Goal: Entertainment & Leisure: Consume media (video, audio)

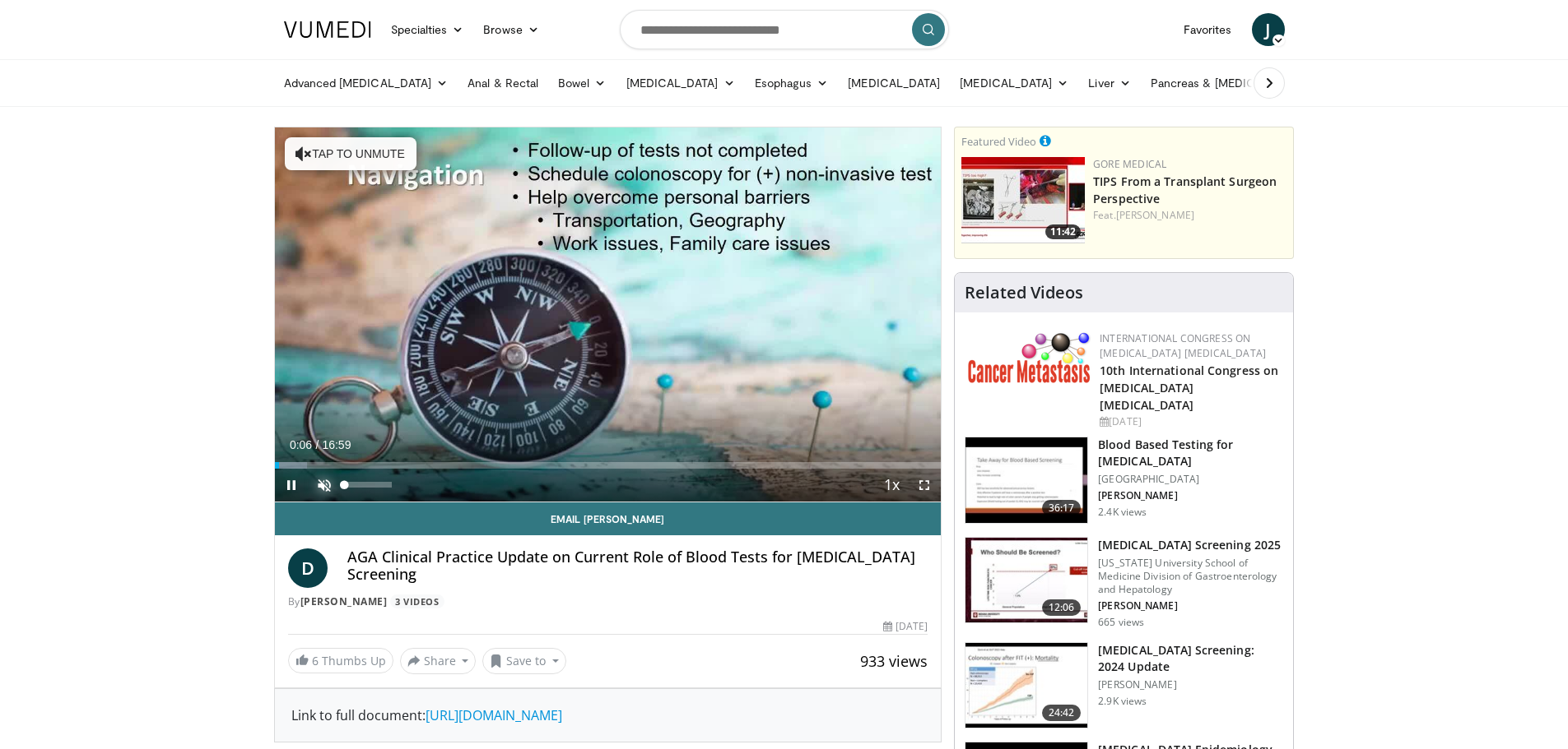
click at [320, 483] on span "Video Player" at bounding box center [324, 485] width 33 height 33
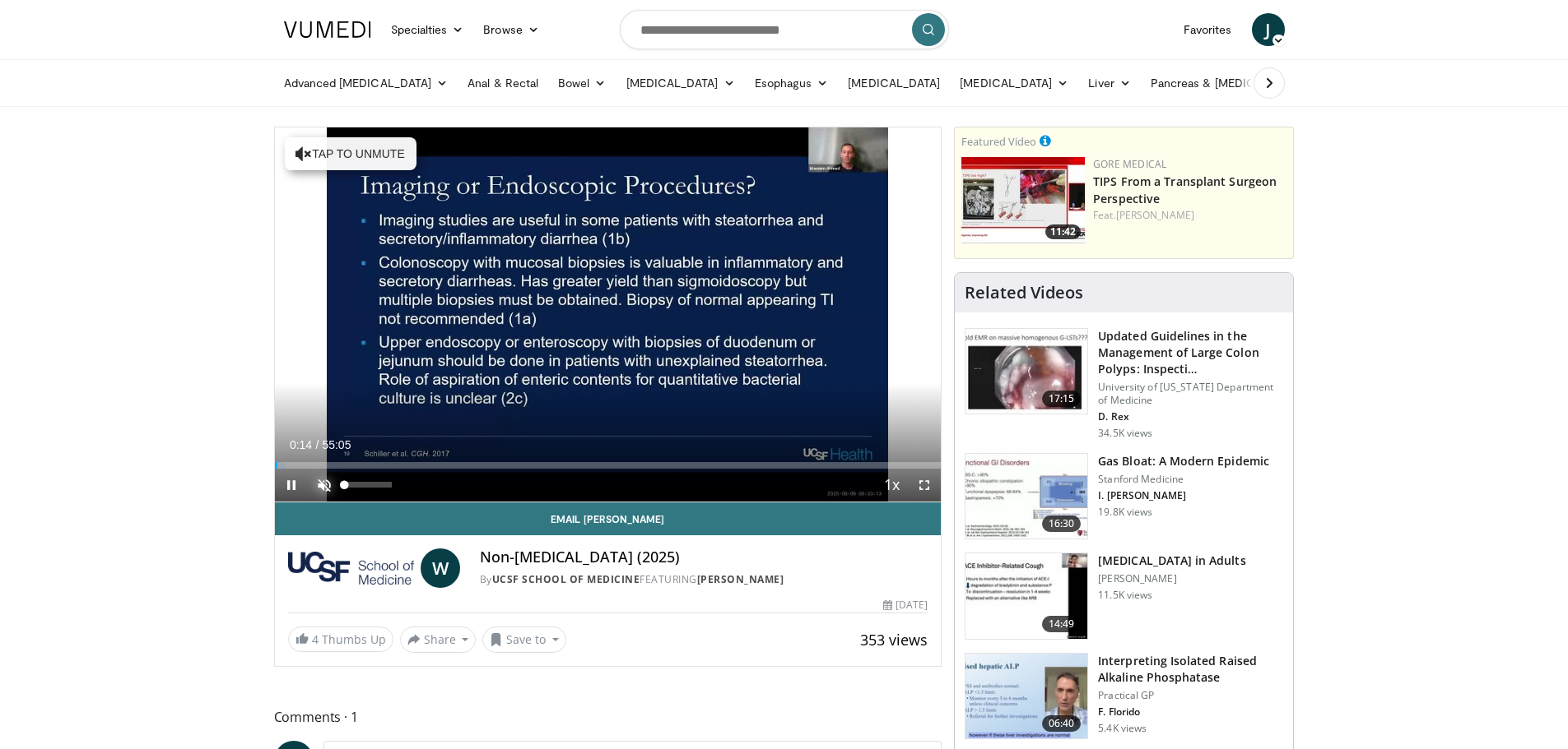
click at [324, 481] on span "Video Player" at bounding box center [324, 485] width 33 height 33
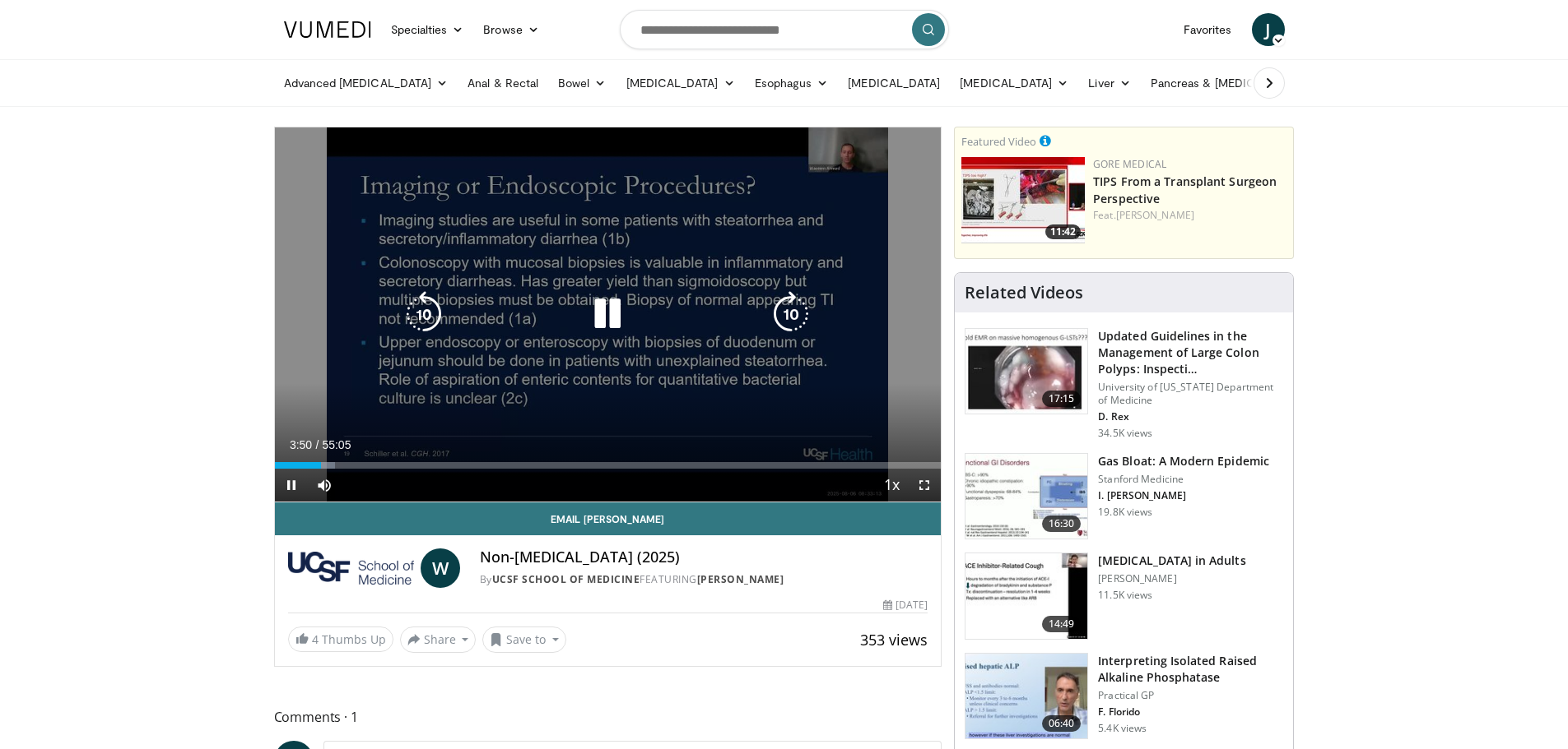
click at [792, 236] on div "10 seconds Tap to unmute" at bounding box center [608, 314] width 667 height 374
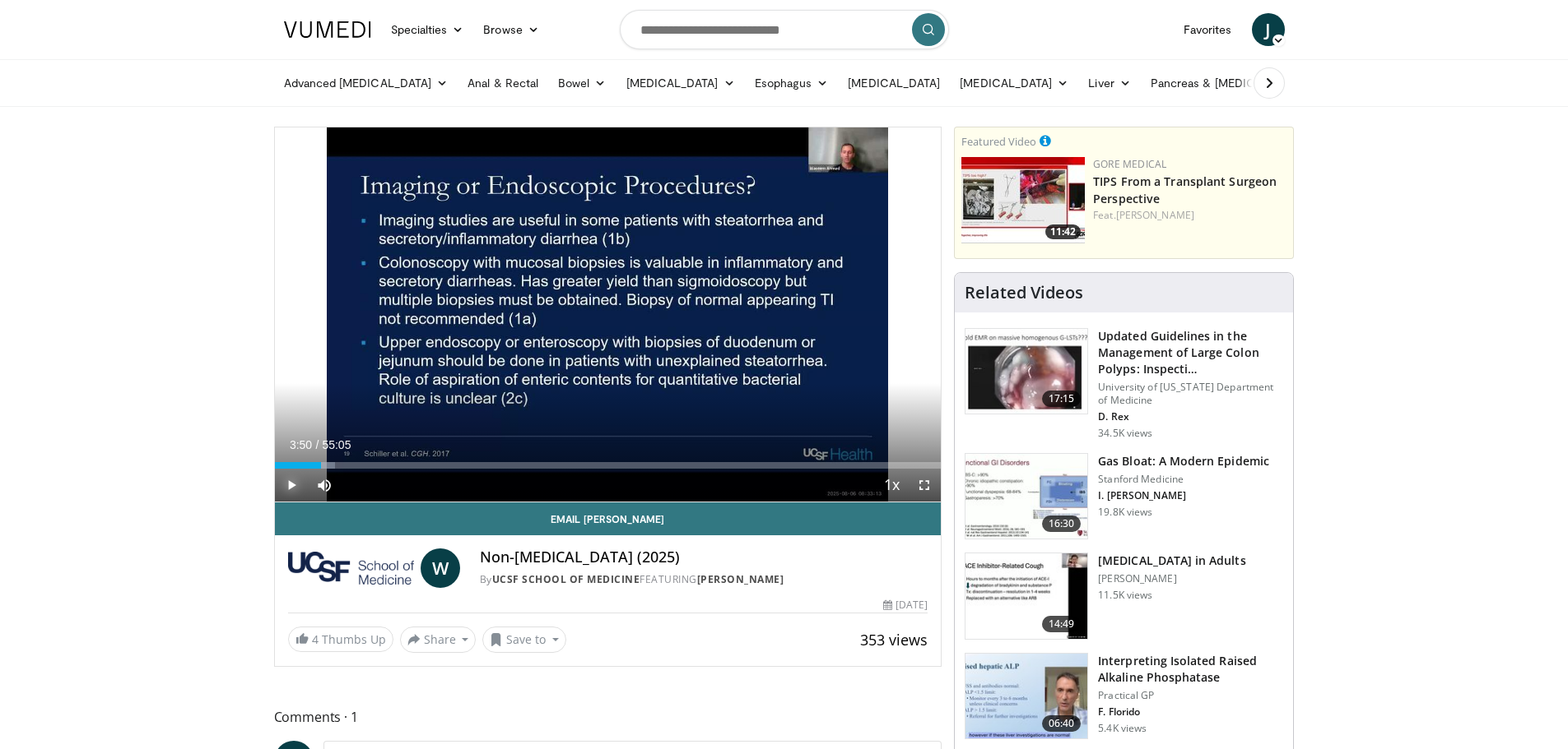
click at [289, 483] on span "Video Player" at bounding box center [291, 485] width 33 height 33
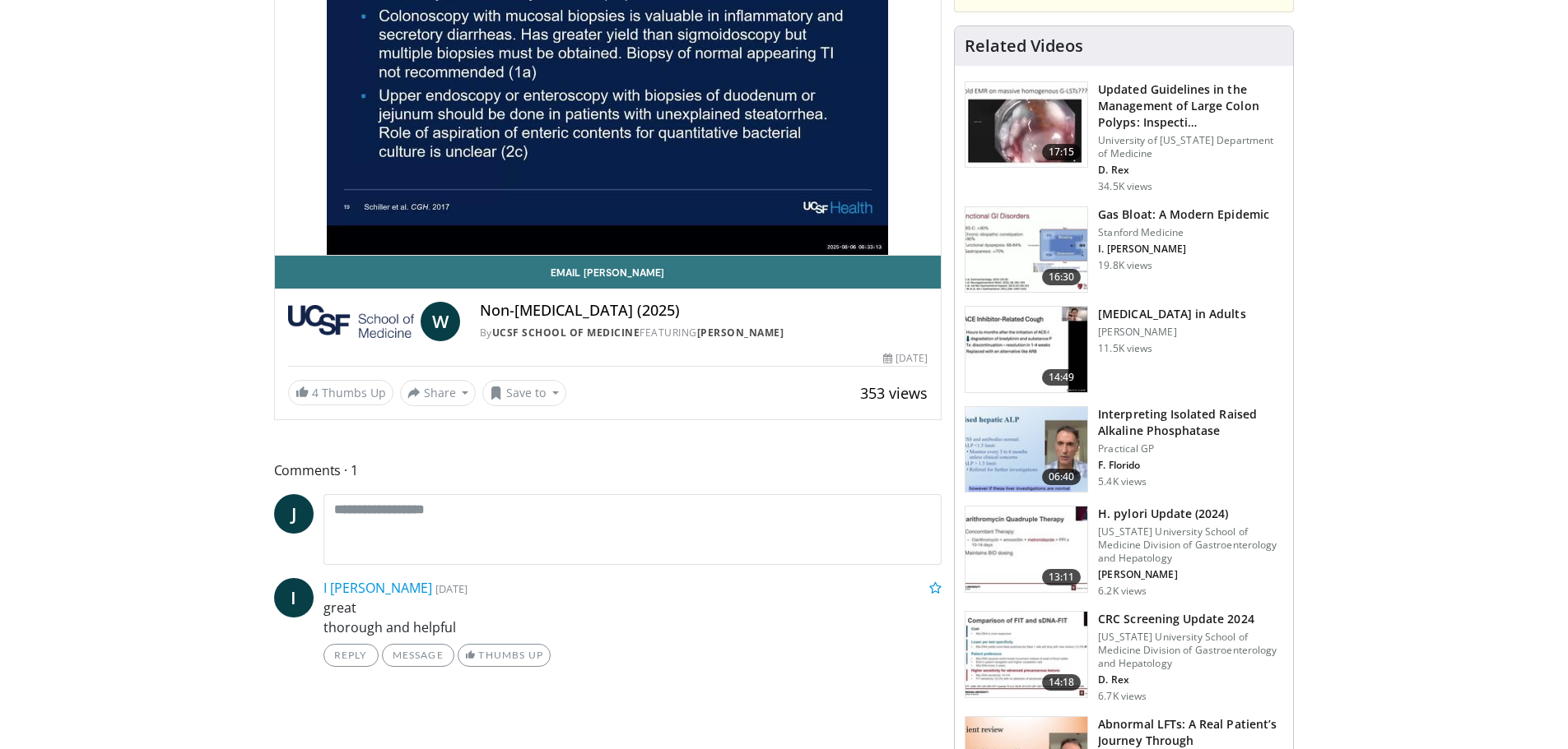
scroll to position [164, 0]
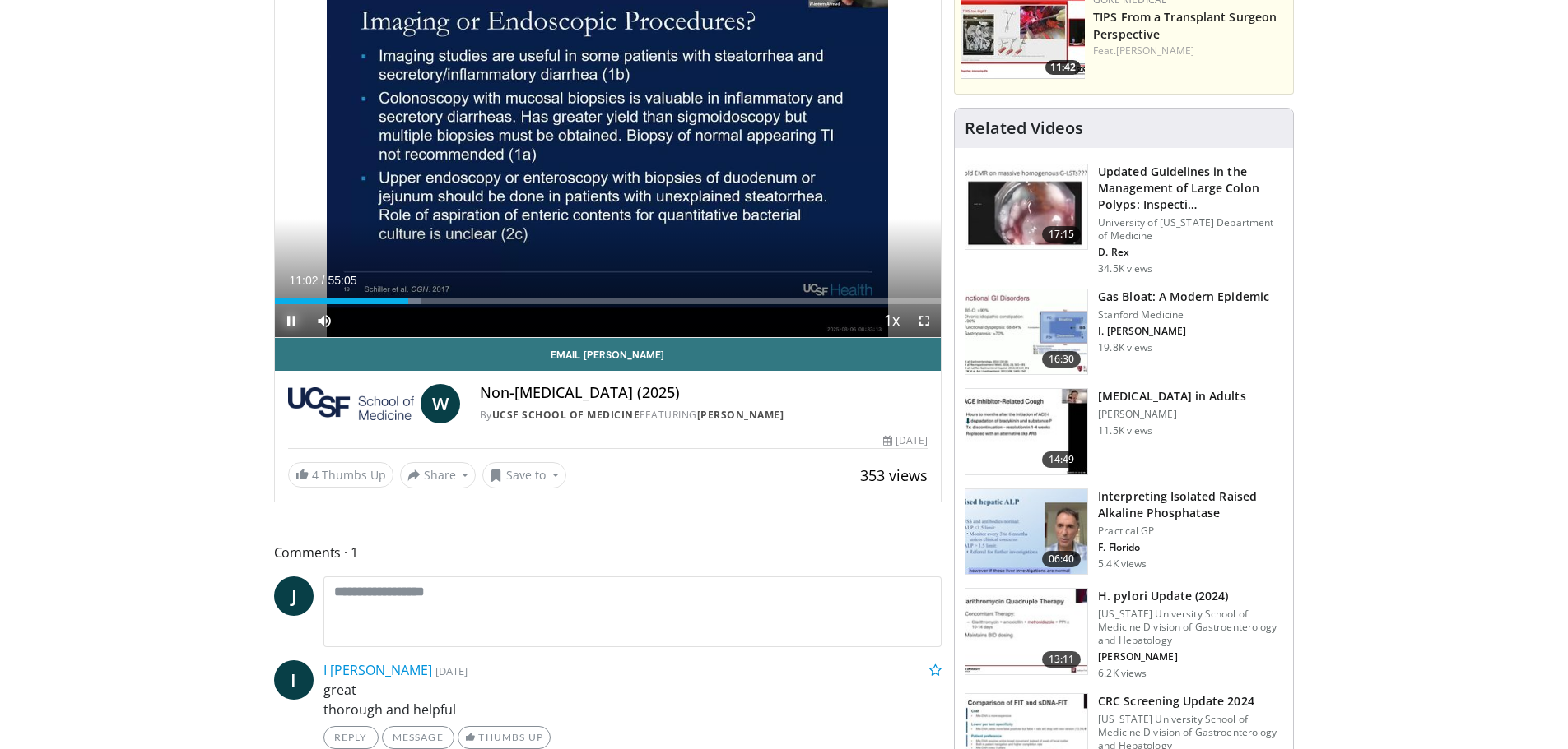
click at [292, 320] on span "Video Player" at bounding box center [291, 321] width 33 height 33
click at [287, 317] on span "Video Player" at bounding box center [291, 321] width 33 height 33
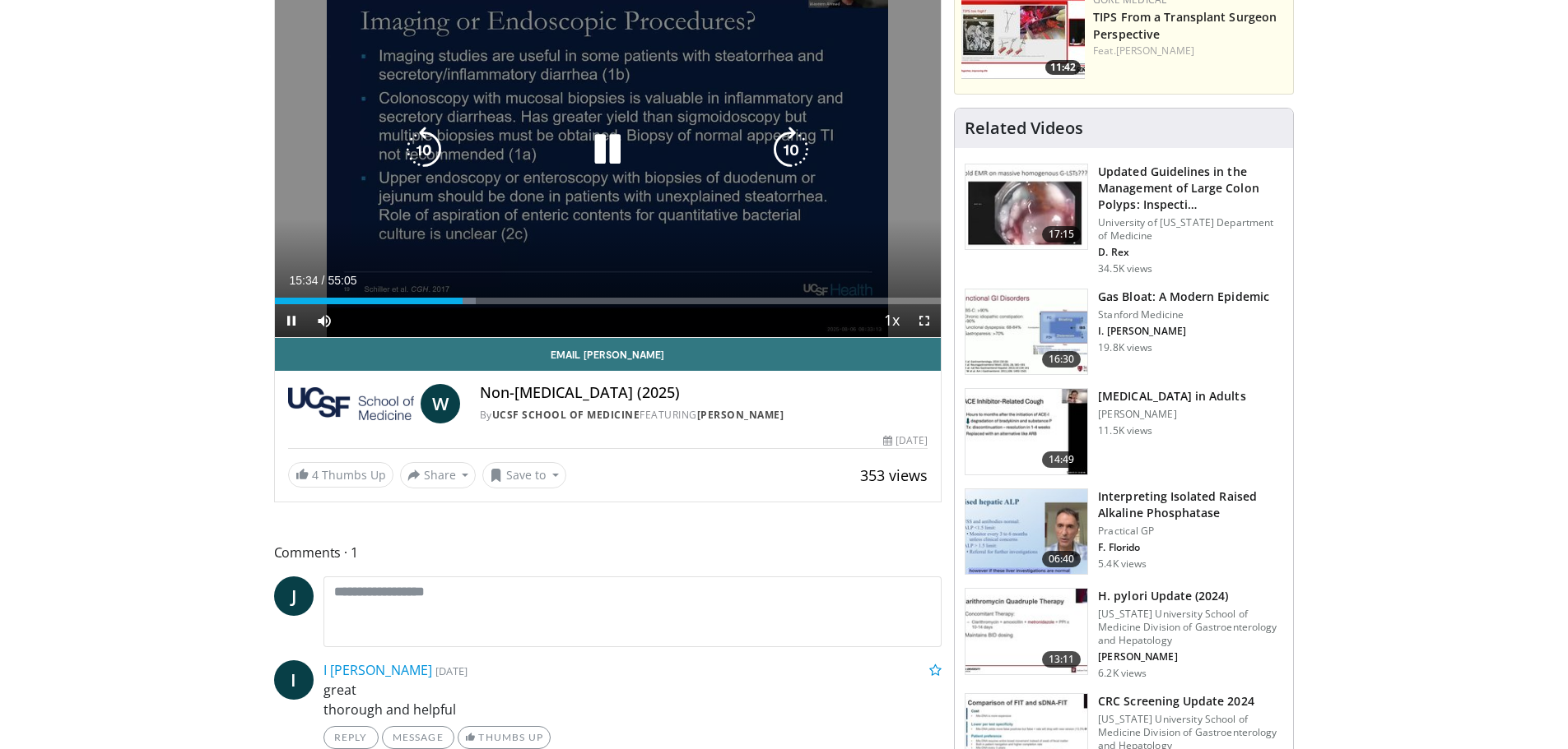
click at [607, 148] on icon "Video Player" at bounding box center [607, 149] width 47 height 47
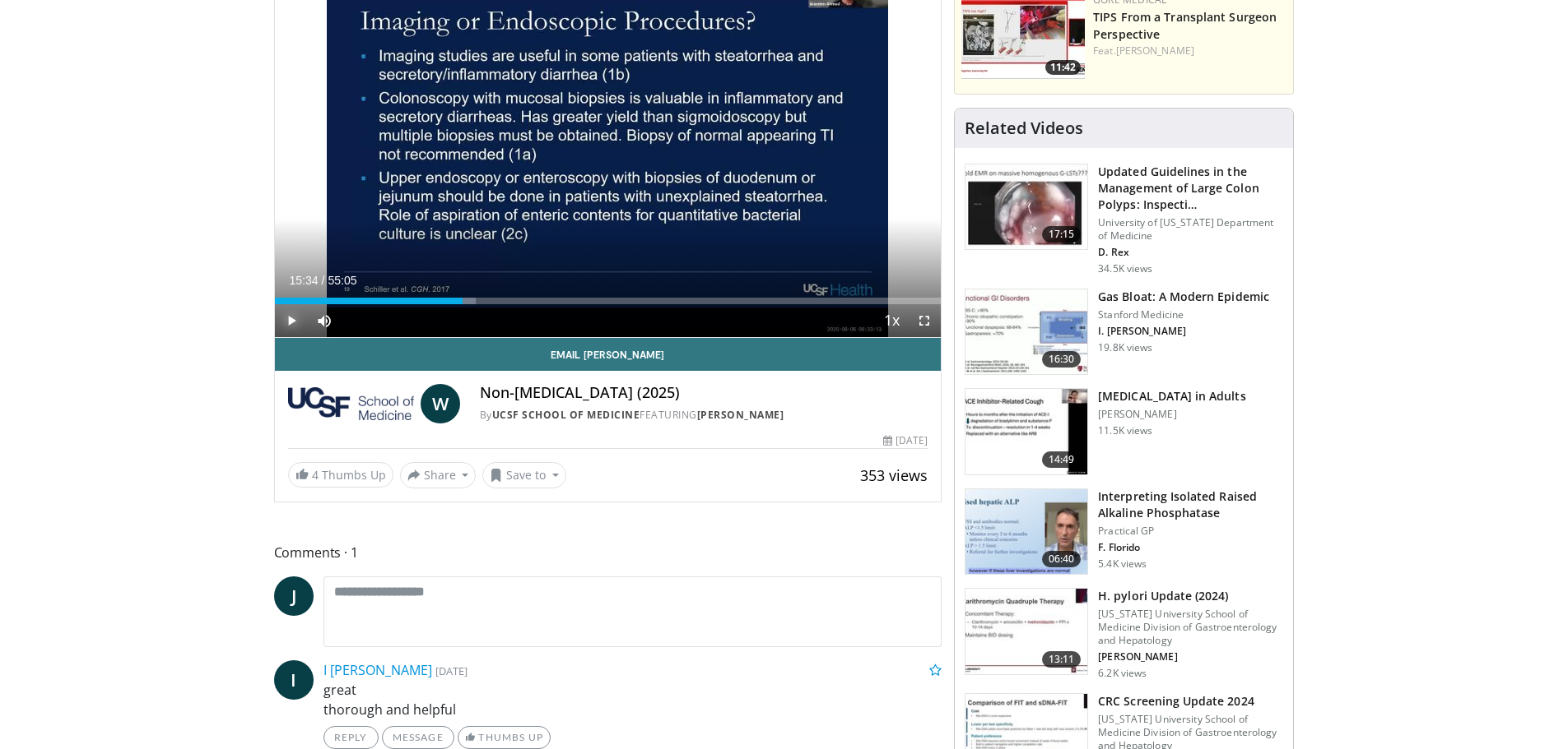
click at [293, 322] on span "Video Player" at bounding box center [291, 321] width 33 height 33
click at [290, 322] on span "Video Player" at bounding box center [291, 321] width 33 height 33
click at [292, 321] on span "Video Player" at bounding box center [291, 321] width 33 height 33
click at [293, 320] on span "Video Player" at bounding box center [291, 321] width 33 height 33
